Goal: Check status: Check status

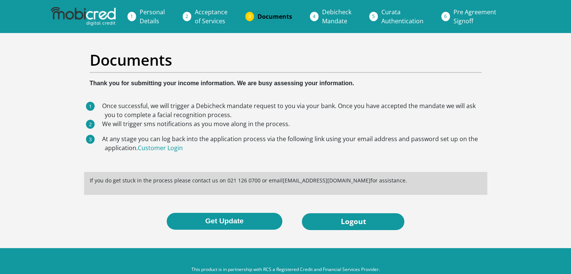
click at [148, 15] on span "Personal Details" at bounding box center [152, 16] width 25 height 17
click at [143, 20] on span "Personal Details" at bounding box center [152, 16] width 25 height 17
click at [142, 14] on span "Personal Details" at bounding box center [152, 16] width 25 height 17
click at [154, 146] on link "Customer Login" at bounding box center [160, 148] width 45 height 8
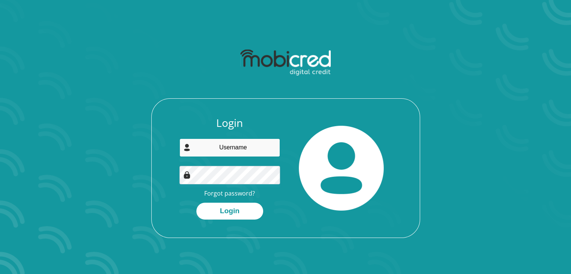
click at [245, 147] on input "email" at bounding box center [229, 148] width 101 height 18
type input "magagulanectar@gmail.com"
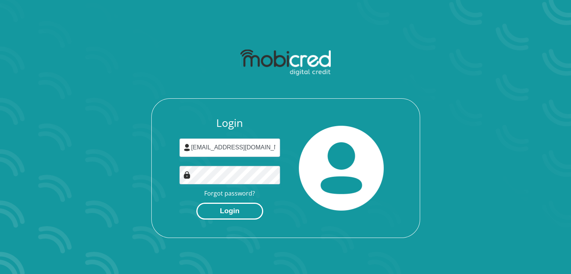
click at [241, 209] on button "Login" at bounding box center [229, 211] width 67 height 17
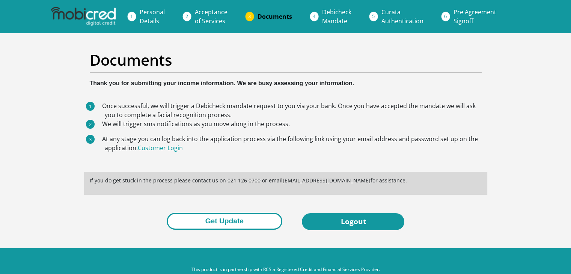
click at [238, 220] on button "Get Update" at bounding box center [225, 221] width 116 height 17
